Goal: Go to known website: Access a specific website the user already knows

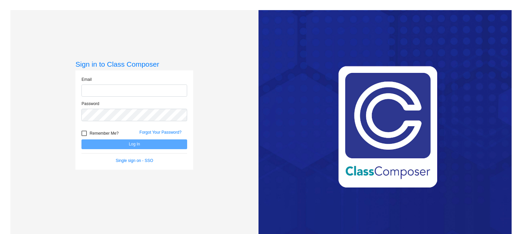
type input "[EMAIL_ADDRESS][DOMAIN_NAME]"
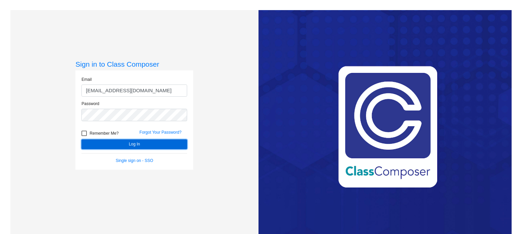
click at [131, 145] on button "Log In" at bounding box center [134, 144] width 106 height 10
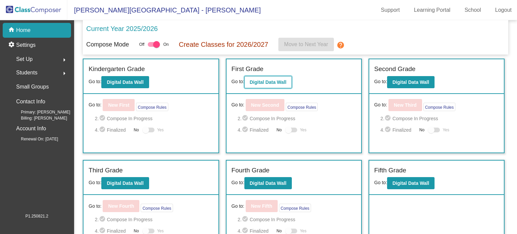
click at [270, 80] on b "Digital Data Wall" at bounding box center [268, 81] width 37 height 5
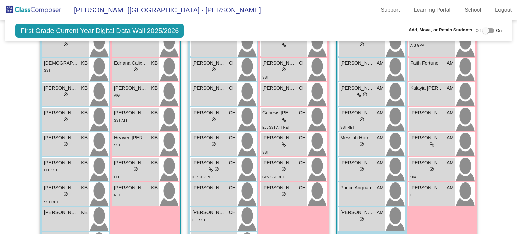
scroll to position [16, 0]
